Goal: Task Accomplishment & Management: Complete application form

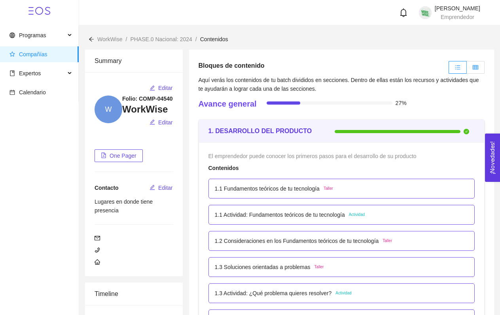
click at [476, 62] on label at bounding box center [476, 67] width 18 height 13
click at [467, 69] on input "radio" at bounding box center [467, 69] width 0 height 0
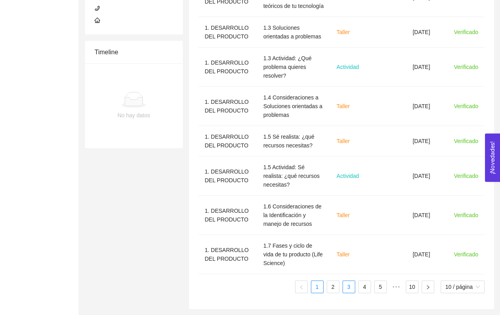
click at [350, 282] on link "3" at bounding box center [349, 287] width 12 height 12
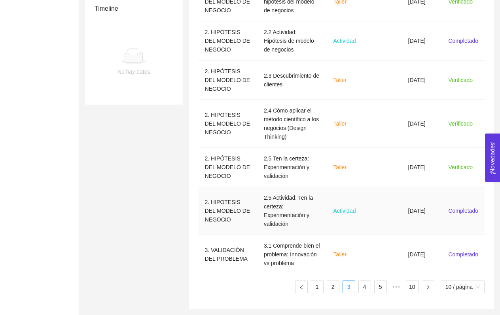
click at [353, 210] on span "Actividad" at bounding box center [345, 210] width 23 height 6
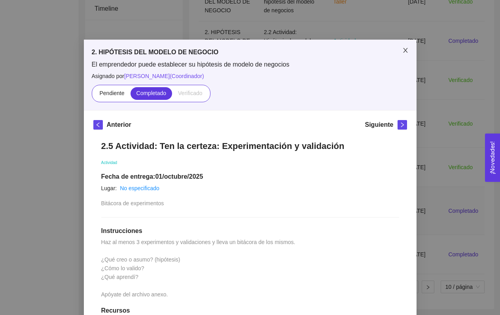
scroll to position [0, 0]
click at [408, 46] on span "Close" at bounding box center [406, 51] width 22 height 22
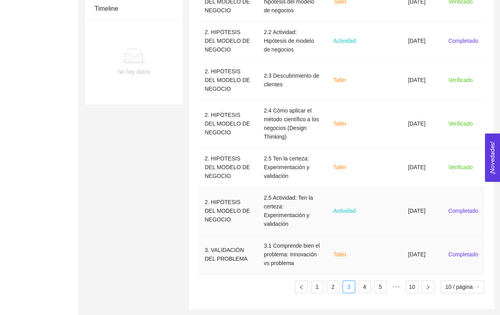
scroll to position [302, 0]
click at [360, 286] on link "4" at bounding box center [365, 287] width 12 height 12
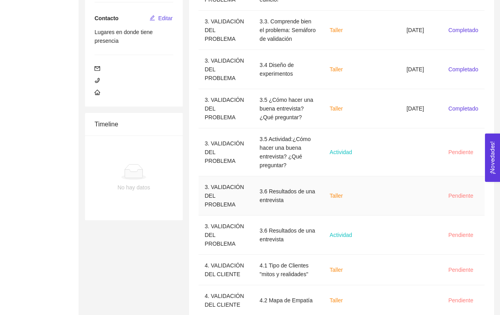
scroll to position [159, 0]
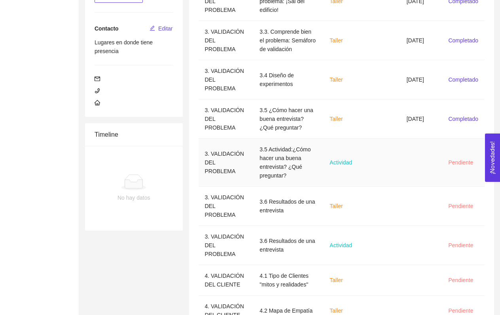
click at [350, 186] on td "Actividad" at bounding box center [343, 163] width 40 height 48
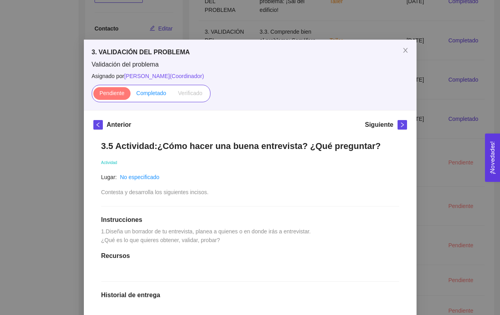
click at [161, 96] on span "Completado" at bounding box center [152, 93] width 30 height 6
click at [131, 95] on input "Completado" at bounding box center [131, 95] width 0 height 0
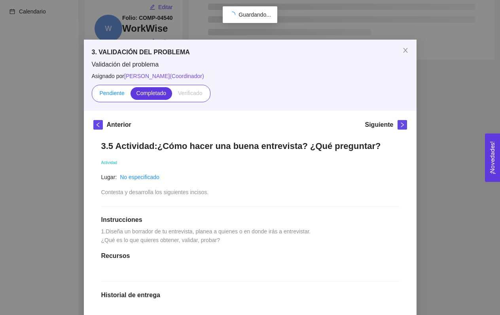
scroll to position [89, 0]
click at [118, 88] on label "Pendiente" at bounding box center [111, 93] width 37 height 13
click at [93, 95] on input "Pendiente" at bounding box center [93, 95] width 0 height 0
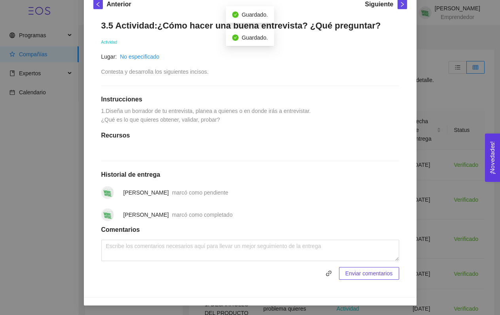
scroll to position [125, 0]
click at [276, 258] on div "3.5 Actividad:¿Cómo hacer una buena entrevista? ¿Qué preguntar? Actividad Lugar…" at bounding box center [250, 149] width 314 height 275
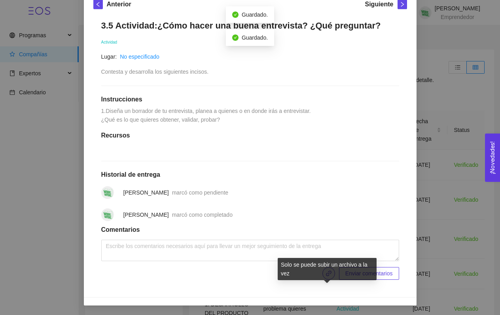
click at [326, 276] on icon "link" at bounding box center [329, 273] width 6 height 6
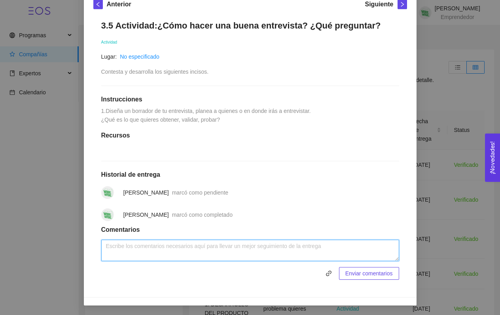
click at [185, 261] on textarea at bounding box center [250, 249] width 298 height 21
type textarea "completado"
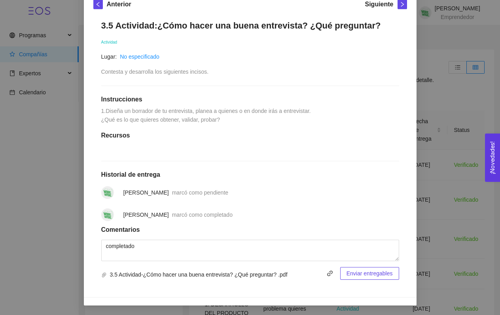
click at [347, 276] on span "Enviar entregables" at bounding box center [370, 273] width 46 height 9
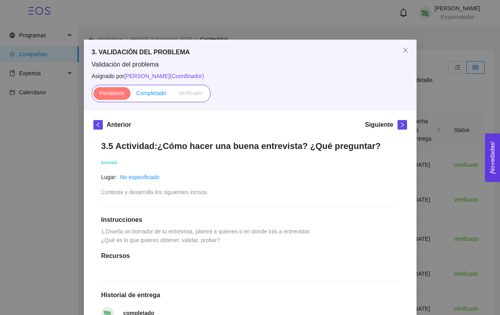
scroll to position [0, 0]
click at [159, 95] on span "Completado" at bounding box center [152, 93] width 30 height 6
click at [131, 95] on input "Completado" at bounding box center [131, 95] width 0 height 0
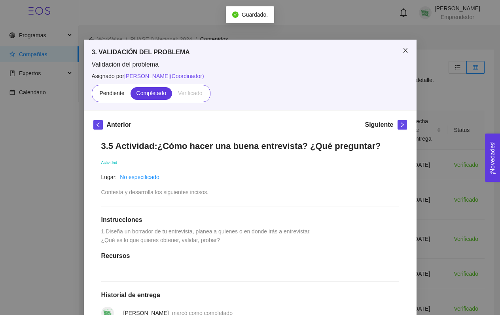
click at [407, 49] on icon "close" at bounding box center [405, 50] width 6 height 6
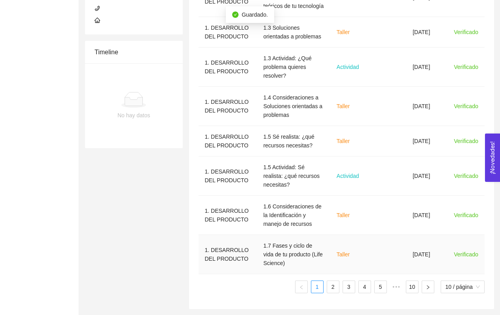
scroll to position [346, 0]
click at [354, 282] on ul "1 2 3 4 5 ••• 10 10 / página" at bounding box center [342, 286] width 287 height 13
click at [357, 284] on ul "1 2 3 4 5 ••• 10 10 / página" at bounding box center [342, 286] width 287 height 13
click at [361, 285] on link "4" at bounding box center [365, 287] width 12 height 12
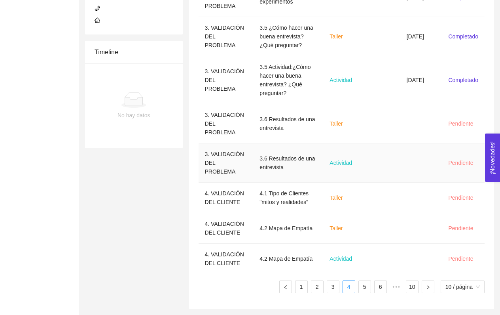
scroll to position [242, 0]
click at [353, 143] on td "Taller" at bounding box center [343, 123] width 40 height 39
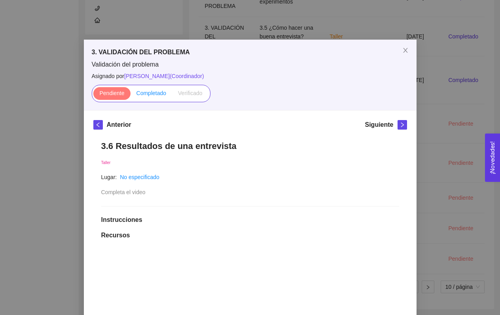
click at [154, 95] on span "Completado" at bounding box center [152, 93] width 30 height 6
click at [131, 95] on input "Completado" at bounding box center [131, 95] width 0 height 0
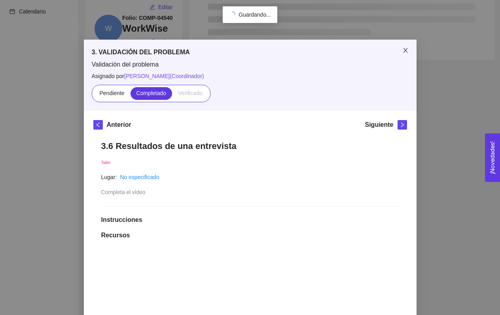
scroll to position [89, 0]
click at [404, 53] on icon "close" at bounding box center [405, 50] width 4 height 5
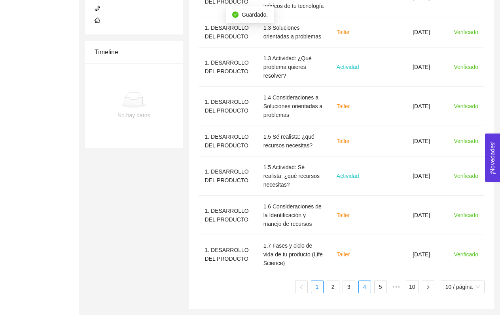
click at [363, 286] on link "4" at bounding box center [365, 287] width 12 height 12
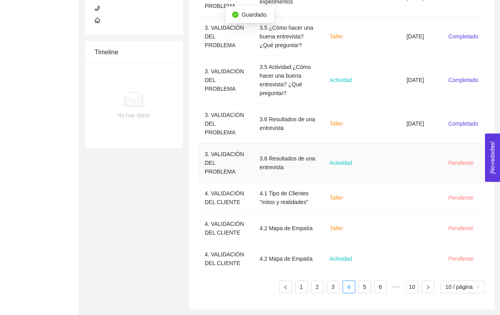
click at [369, 143] on td at bounding box center [382, 162] width 37 height 39
